Goal: Information Seeking & Learning: Understand process/instructions

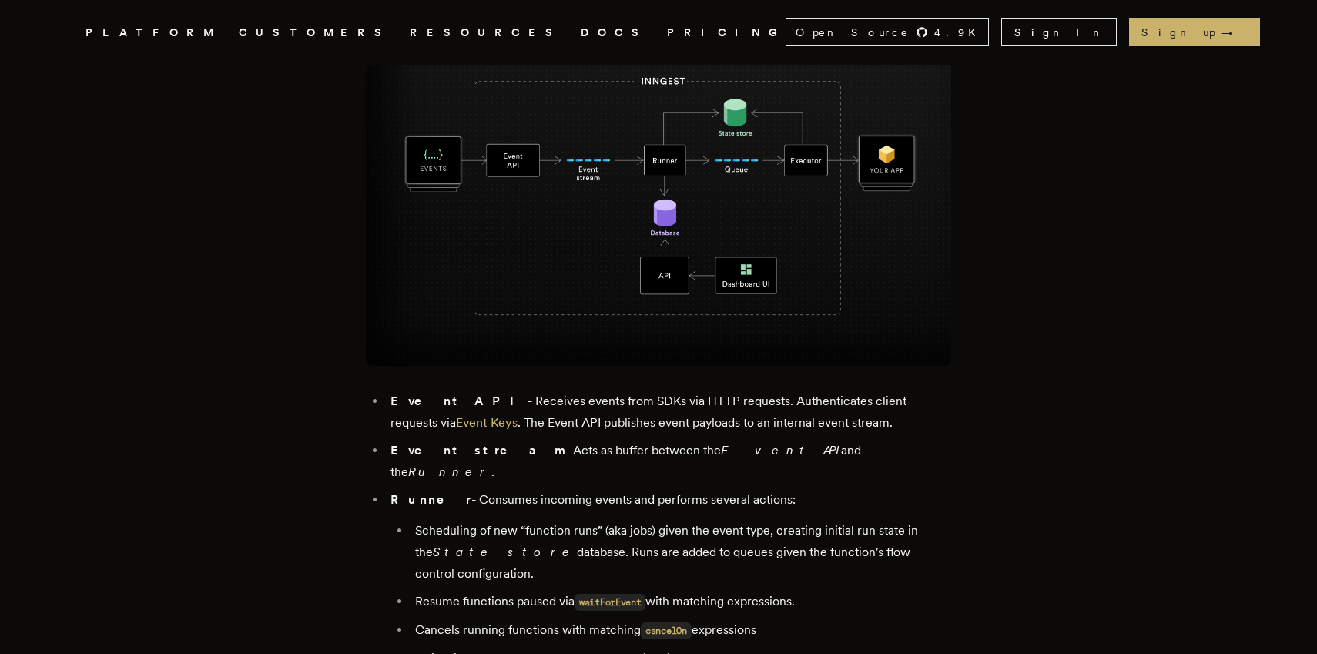
scroll to position [1232, 0]
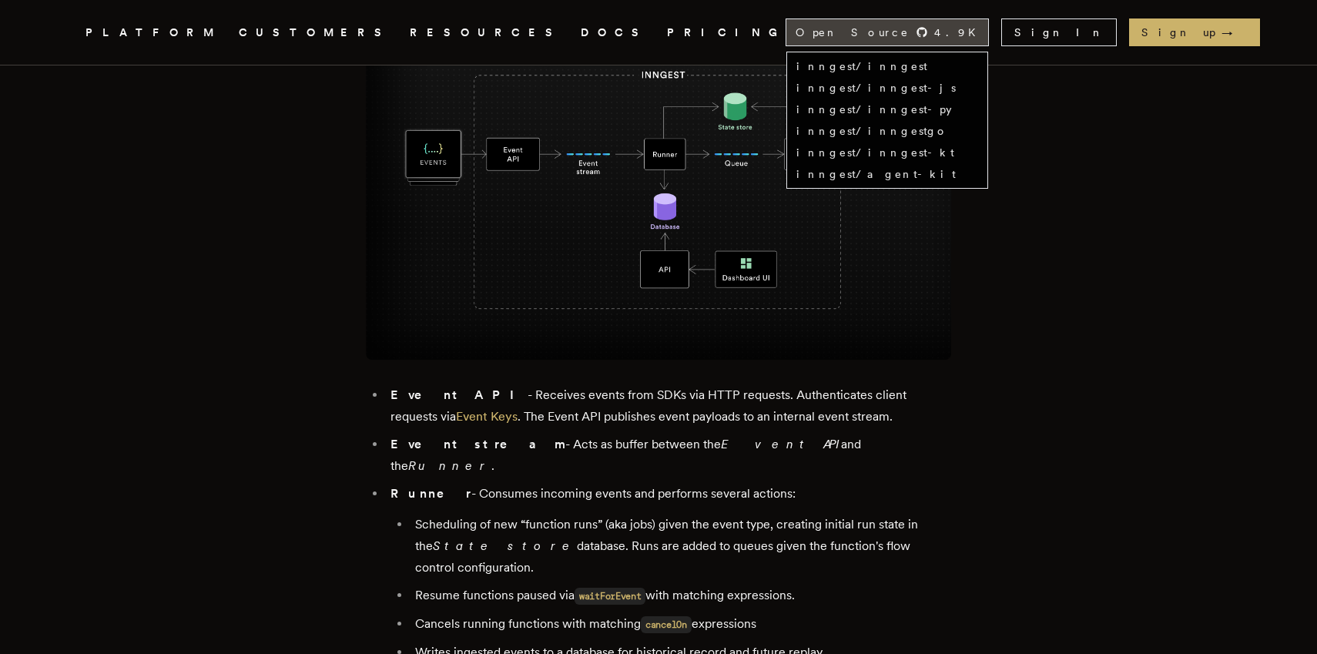
click at [988, 39] on div "Open Source 4.9 K" at bounding box center [888, 32] width 202 height 26
click at [928, 67] on link "inngest/inngest" at bounding box center [862, 66] width 131 height 12
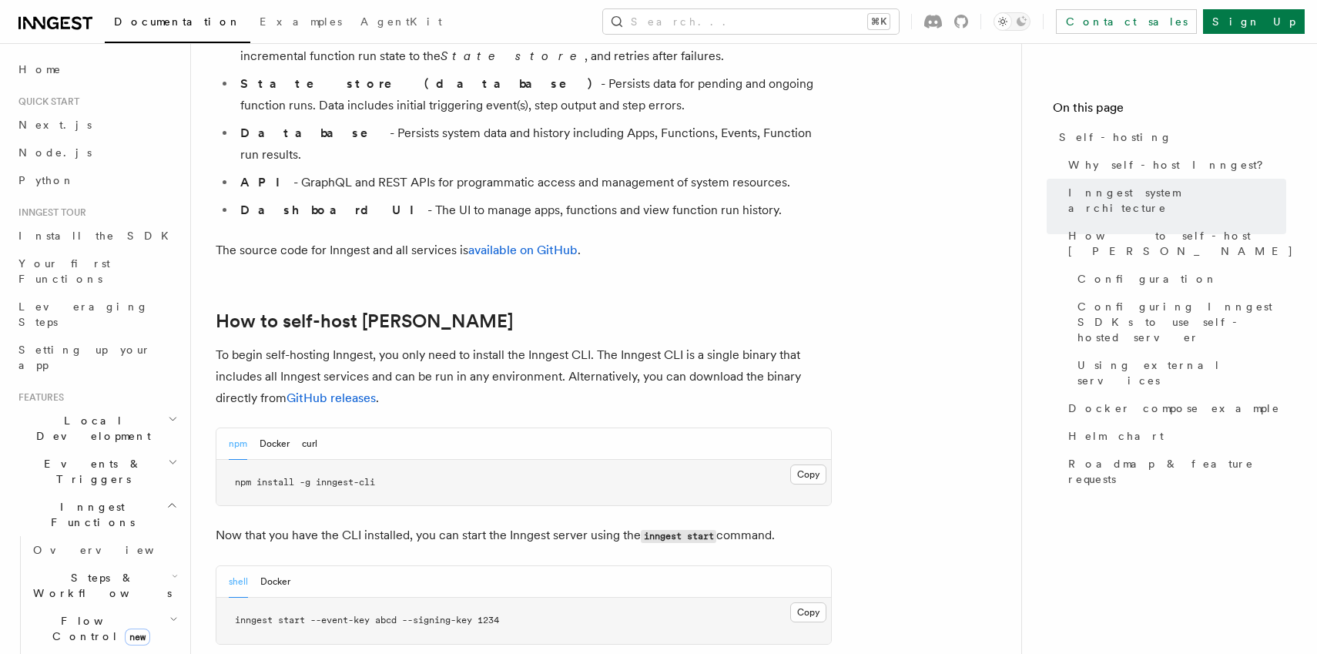
scroll to position [1318, 0]
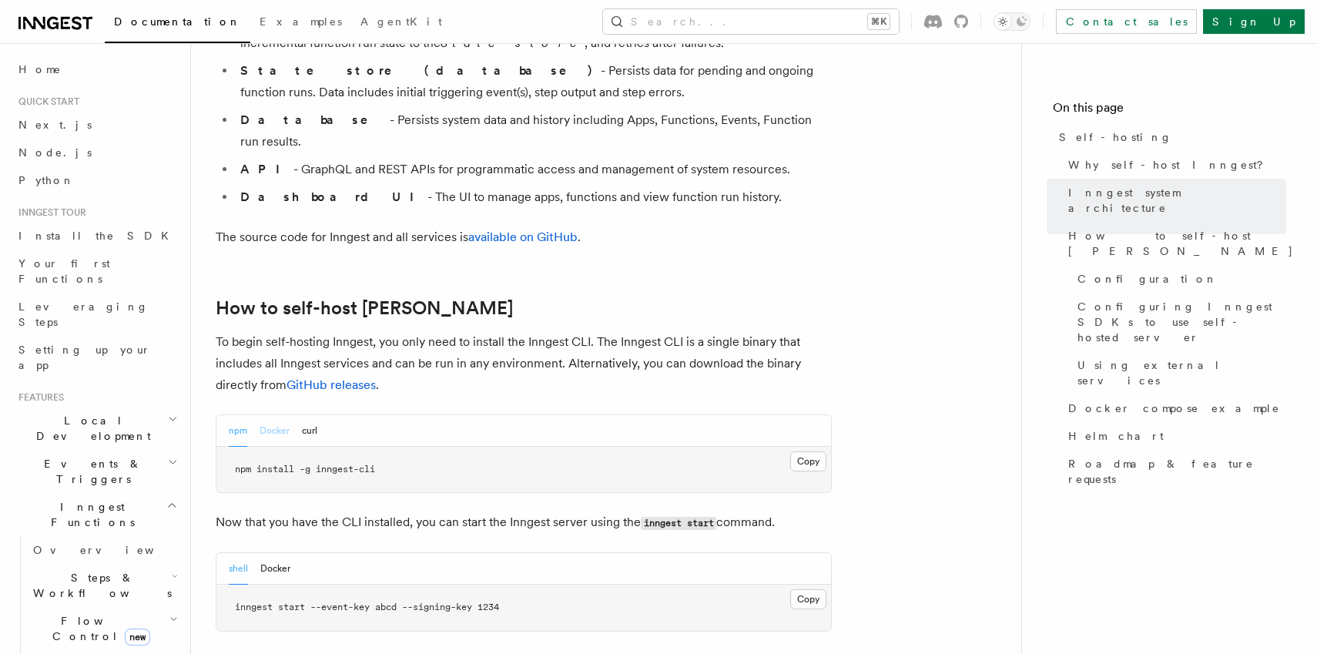
click at [270, 415] on button "Docker" at bounding box center [275, 431] width 30 height 32
click at [242, 415] on button "npm" at bounding box center [238, 431] width 18 height 32
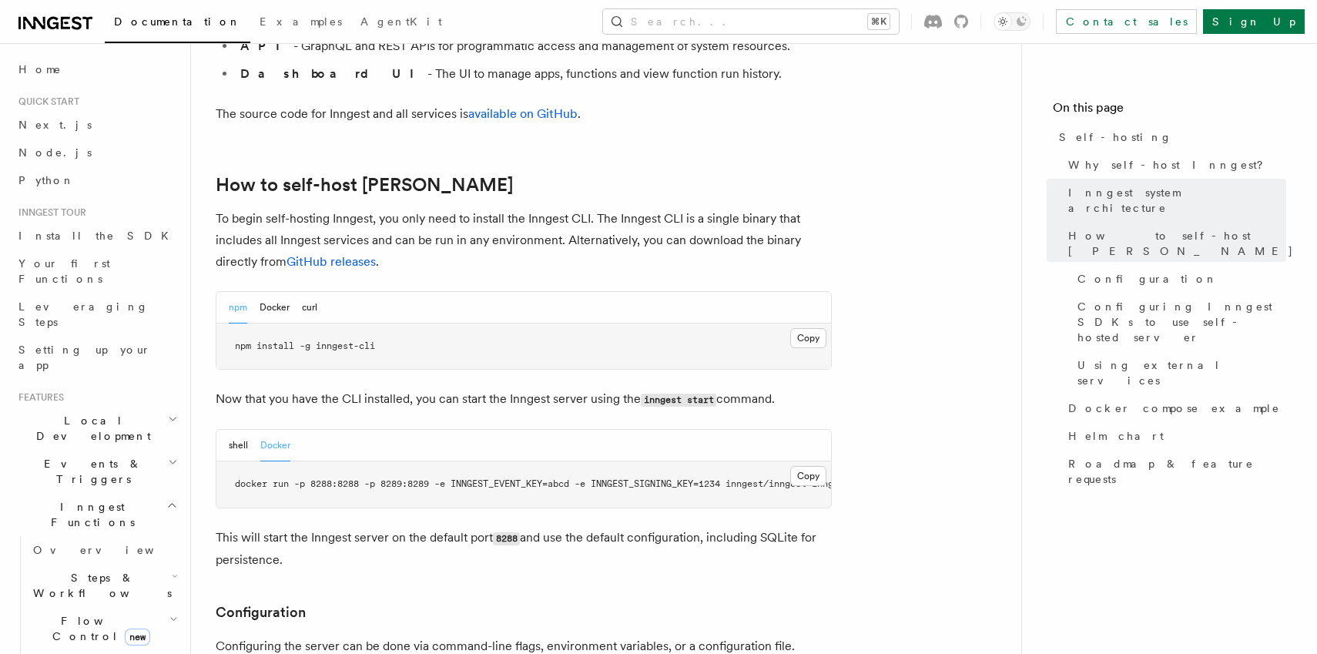
scroll to position [1451, 0]
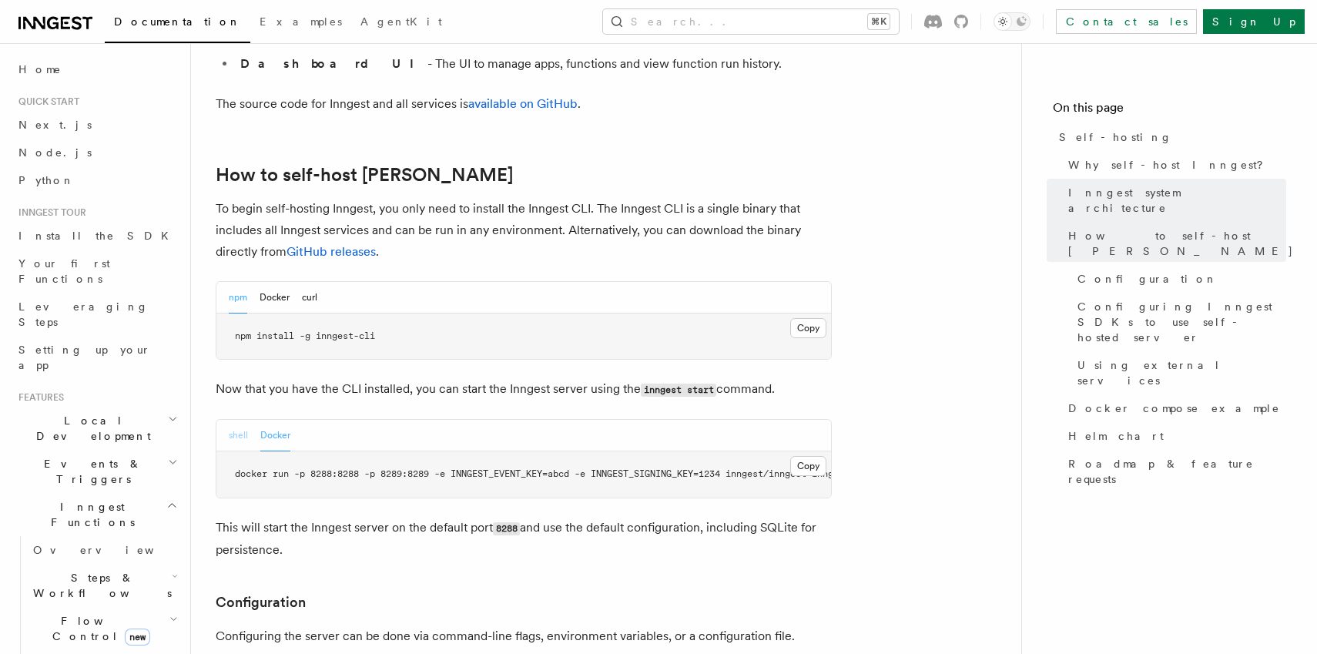
click at [234, 420] on button "shell" at bounding box center [238, 436] width 19 height 32
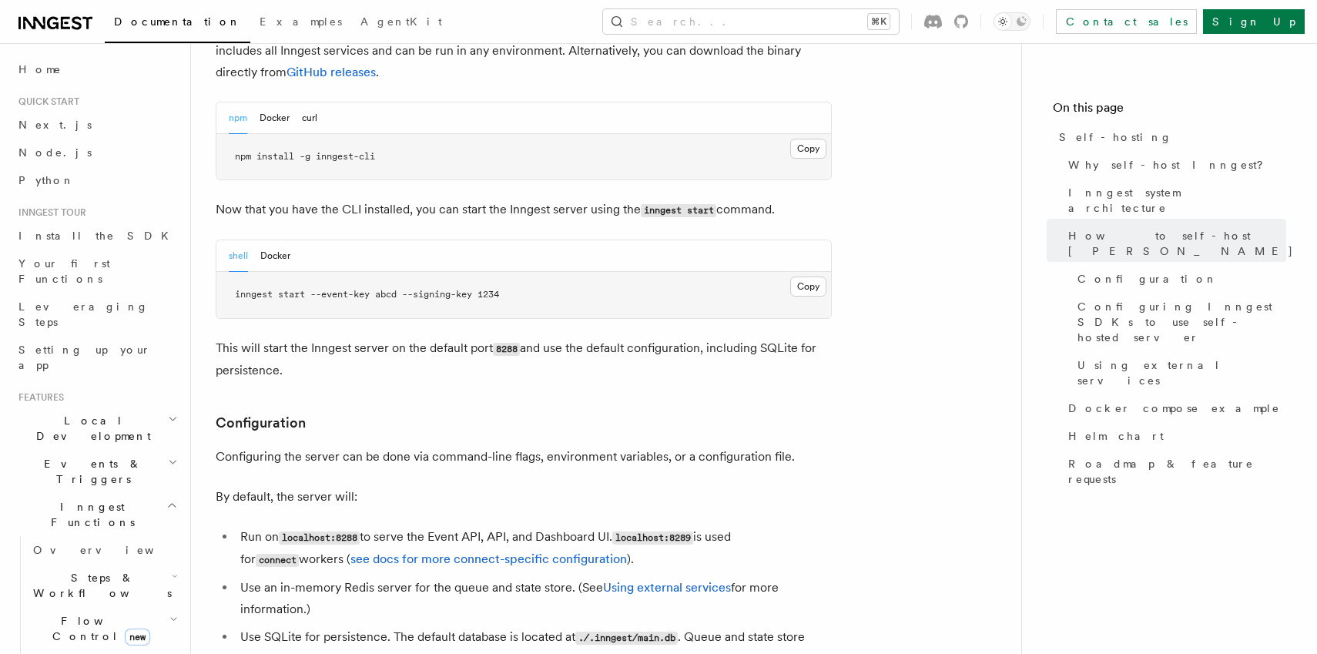
scroll to position [1564, 0]
